Goal: Task Accomplishment & Management: Manage account settings

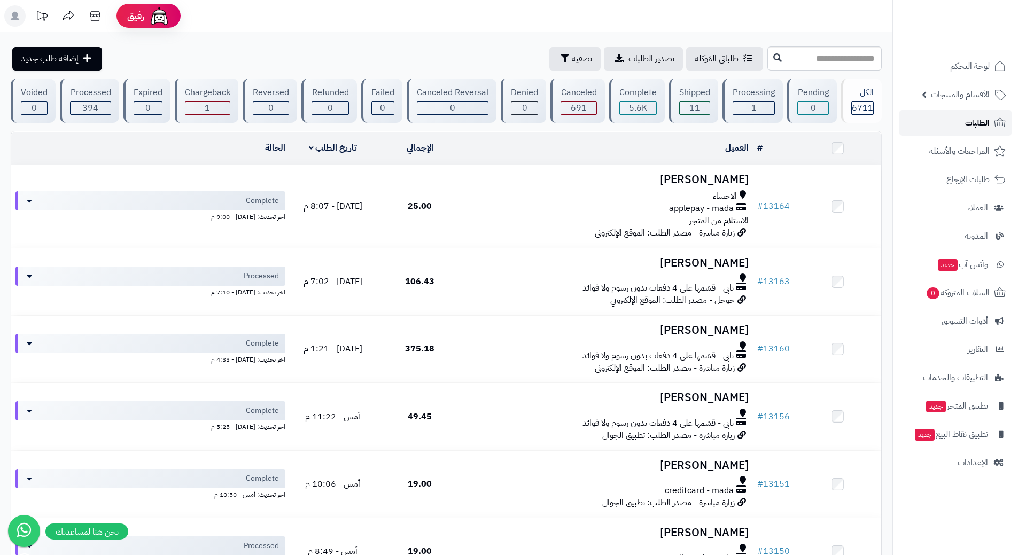
click at [949, 128] on link "الطلبات" at bounding box center [955, 123] width 112 height 26
click at [915, 127] on link "الطلبات" at bounding box center [955, 123] width 112 height 26
click at [911, 115] on link "الطلبات" at bounding box center [955, 123] width 112 height 26
click at [934, 126] on link "الطلبات" at bounding box center [955, 123] width 112 height 26
